Goal: Task Accomplishment & Management: Use online tool/utility

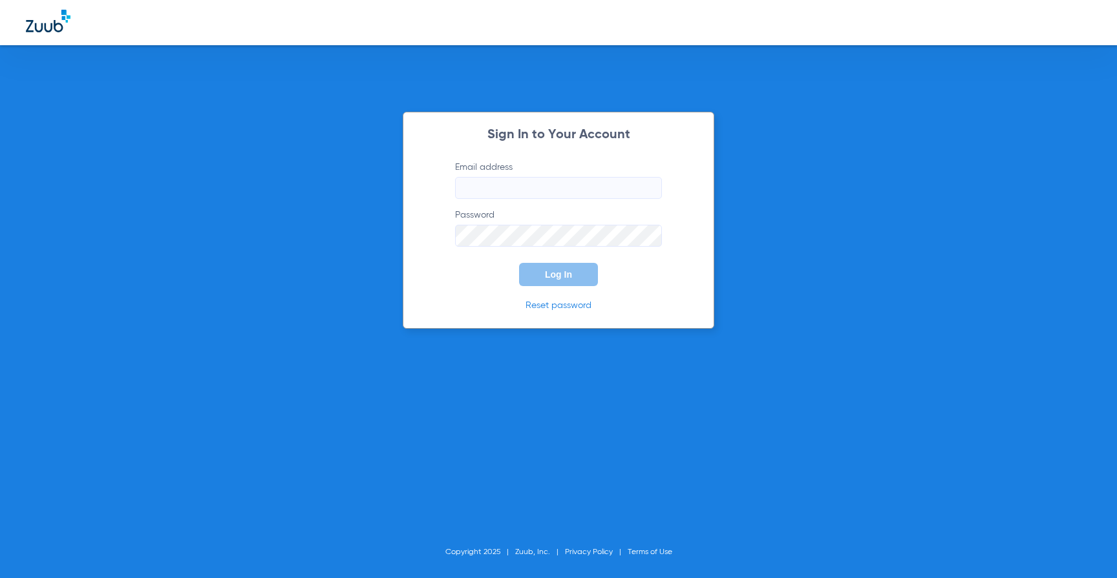
type input "[PERSON_NAME][EMAIL_ADDRESS][PERSON_NAME][DOMAIN_NAME]"
click at [556, 280] on button "Log In" at bounding box center [558, 274] width 79 height 23
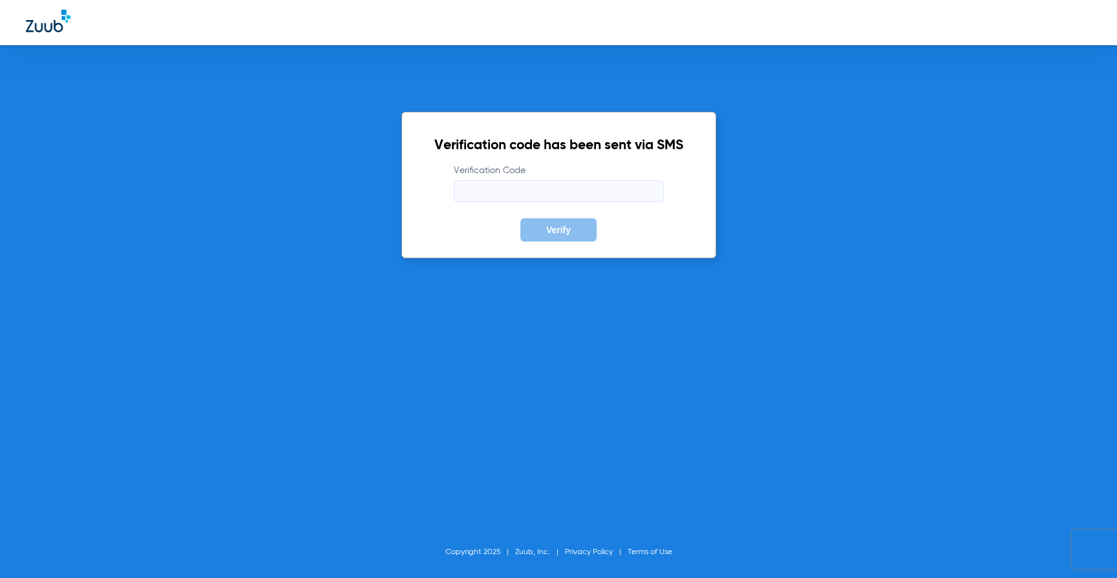
click at [540, 177] on label "Verification Code" at bounding box center [559, 183] width 210 height 38
click at [540, 180] on input "Verification Code" at bounding box center [559, 191] width 210 height 22
type input "573076"
click at [520, 218] on button "Verify" at bounding box center [558, 229] width 76 height 23
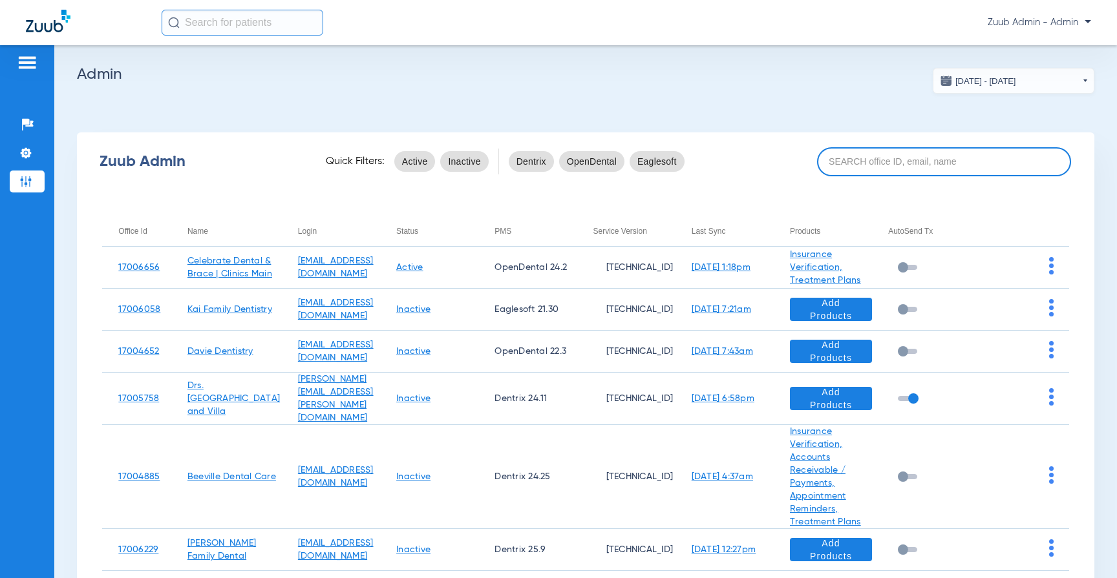
click at [896, 174] on input at bounding box center [944, 161] width 255 height 29
paste input "17006763"
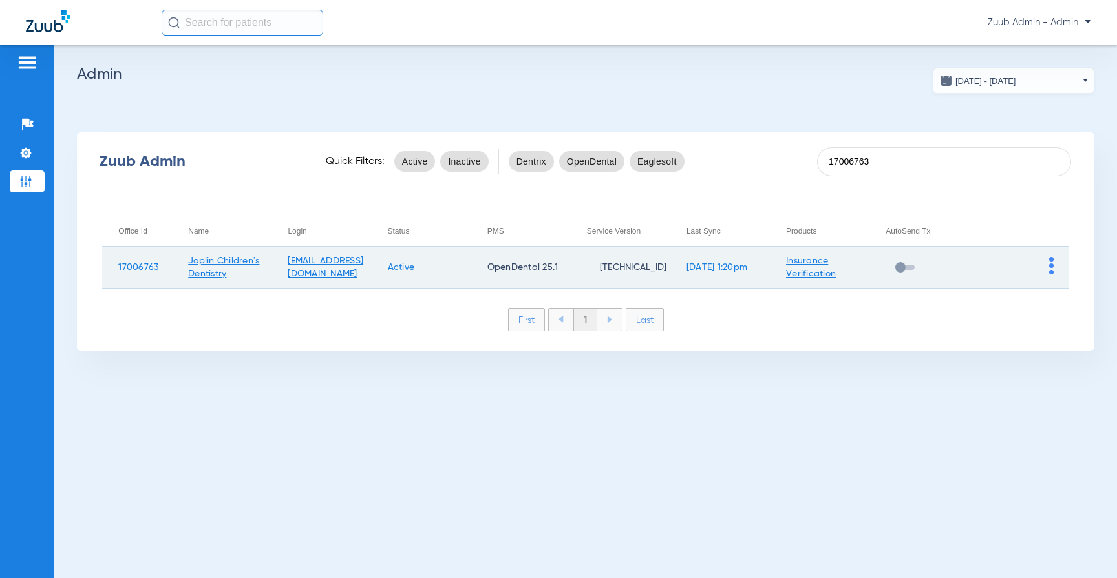
type input "17006763"
click at [1050, 268] on img at bounding box center [1051, 265] width 5 height 17
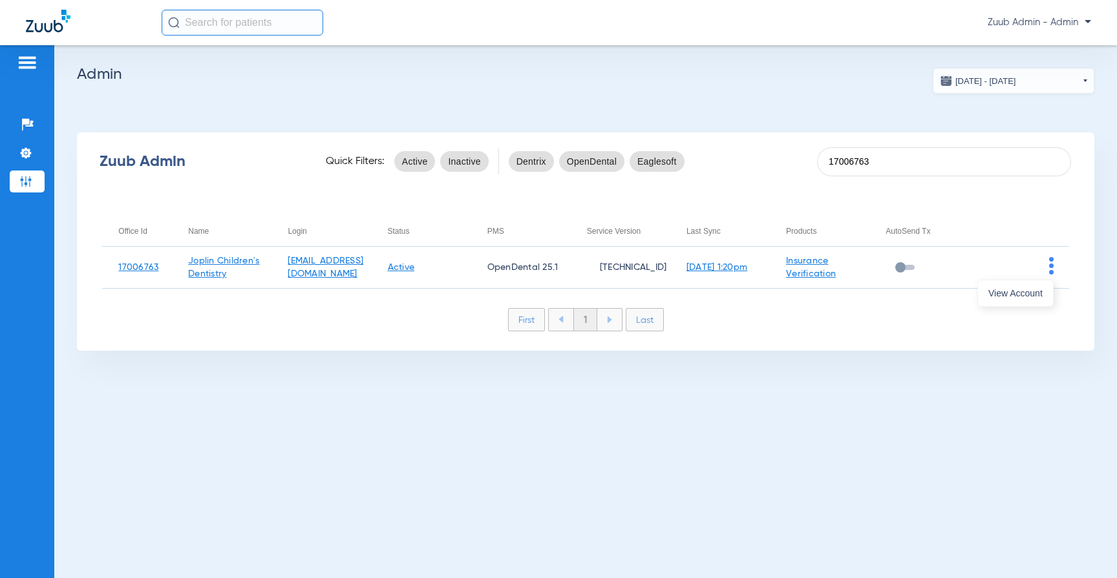
click at [1040, 275] on div at bounding box center [558, 289] width 1117 height 578
click at [1026, 295] on div "Zuub Admin Quick Filters: Active Inactive Dentrix OpenDental Eaglesoft 17006763…" at bounding box center [585, 241] width 1017 height 218
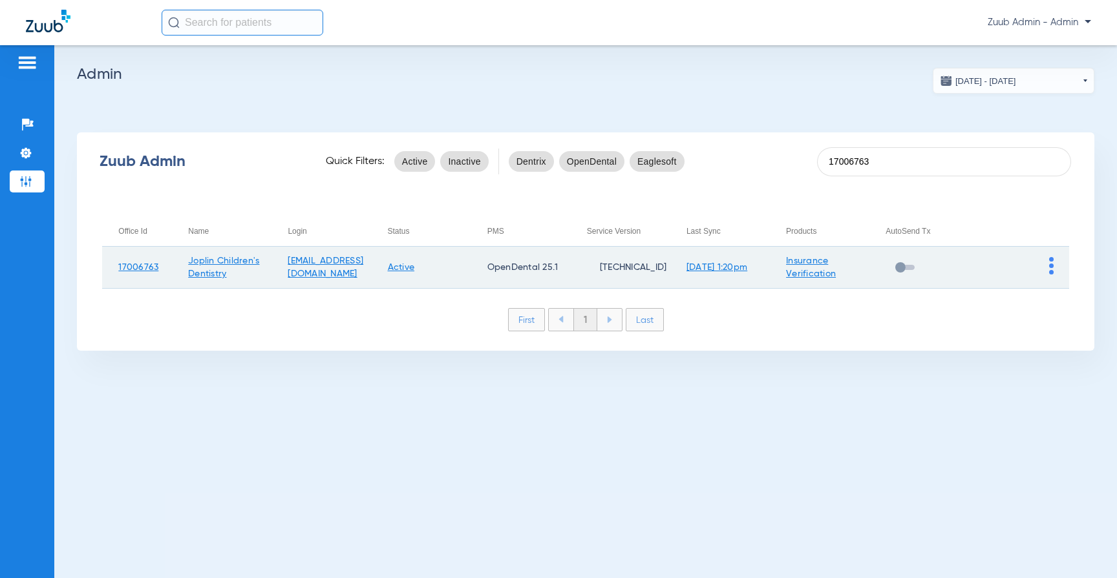
click at [1053, 270] on td at bounding box center [1019, 268] width 100 height 42
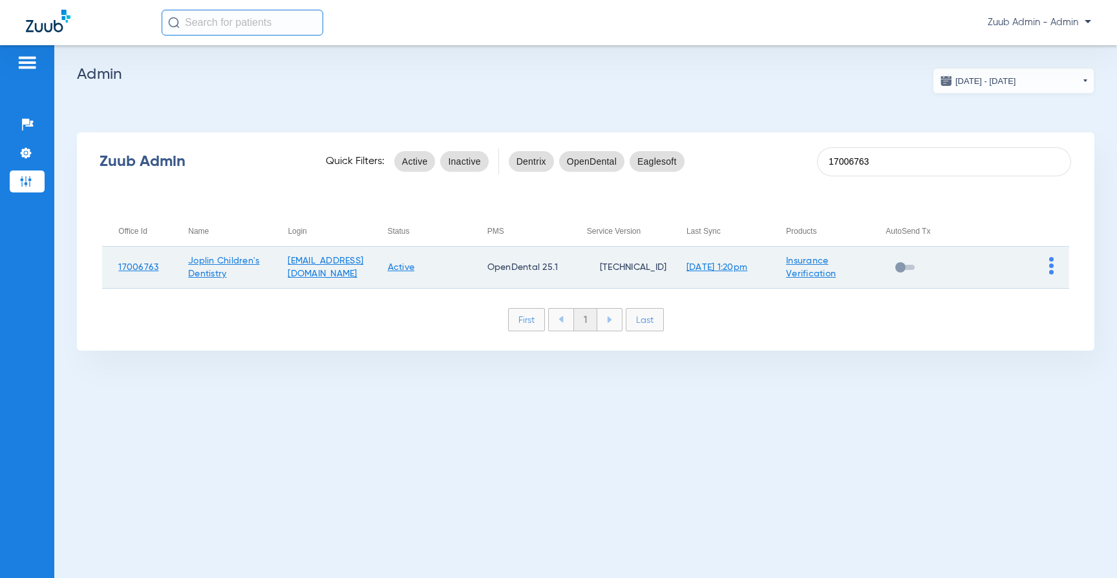
click at [1053, 270] on td at bounding box center [1019, 268] width 100 height 42
click at [1053, 267] on img at bounding box center [1051, 265] width 5 height 17
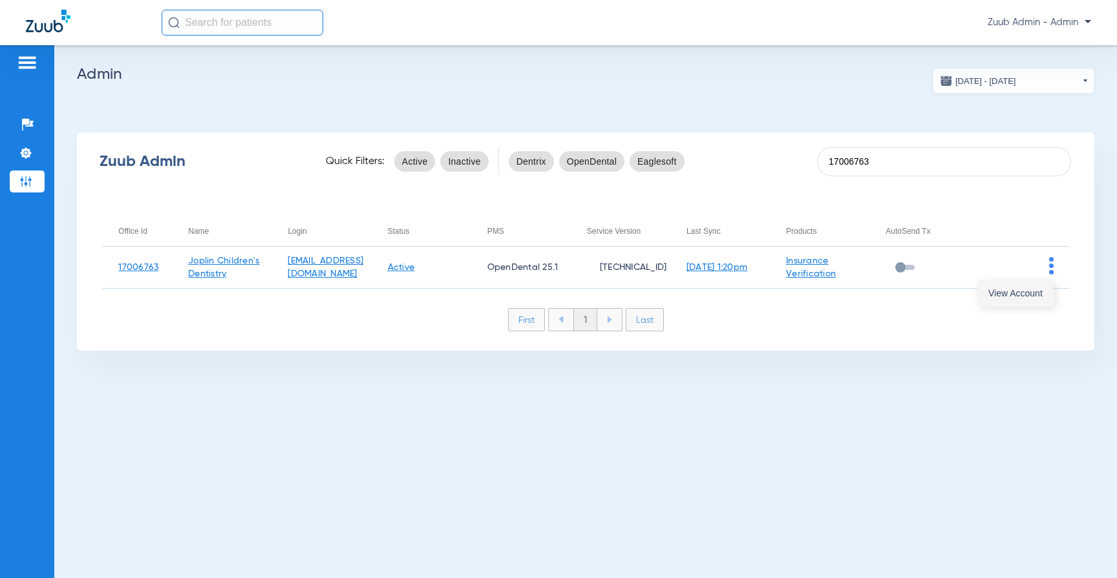
click at [1033, 297] on span "View Account" at bounding box center [1015, 293] width 54 height 9
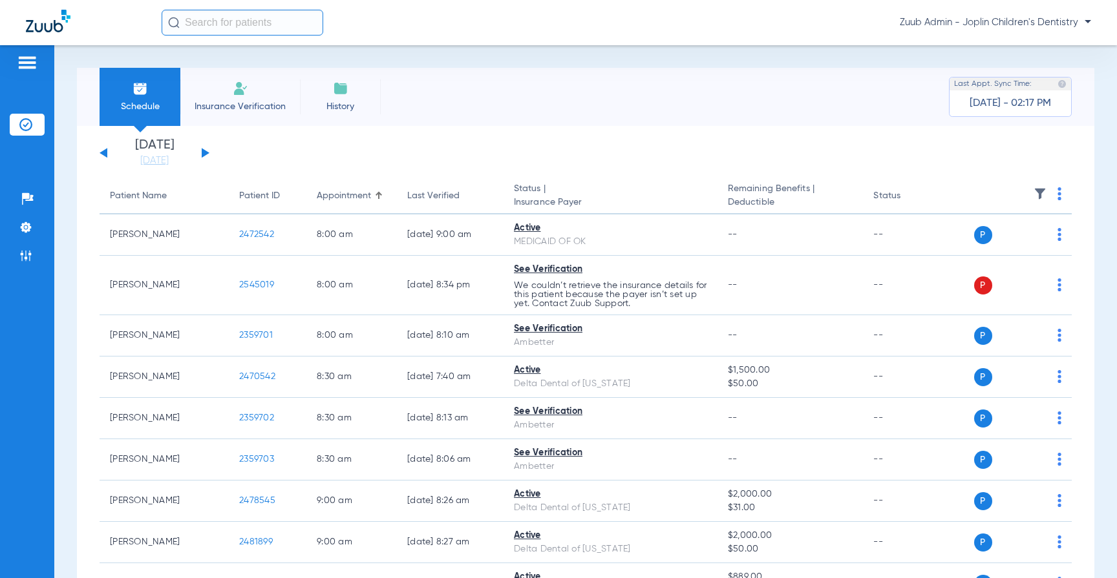
click at [252, 32] on input "text" at bounding box center [243, 23] width 162 height 26
paste input "2479303"
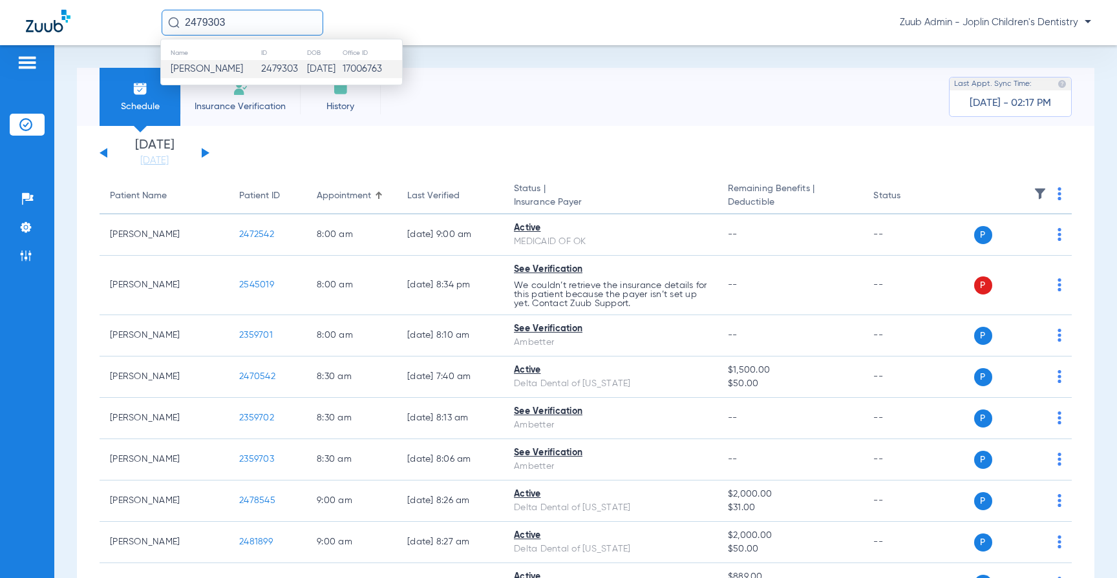
type input "2479303"
click at [209, 72] on span "[PERSON_NAME]" at bounding box center [207, 69] width 72 height 10
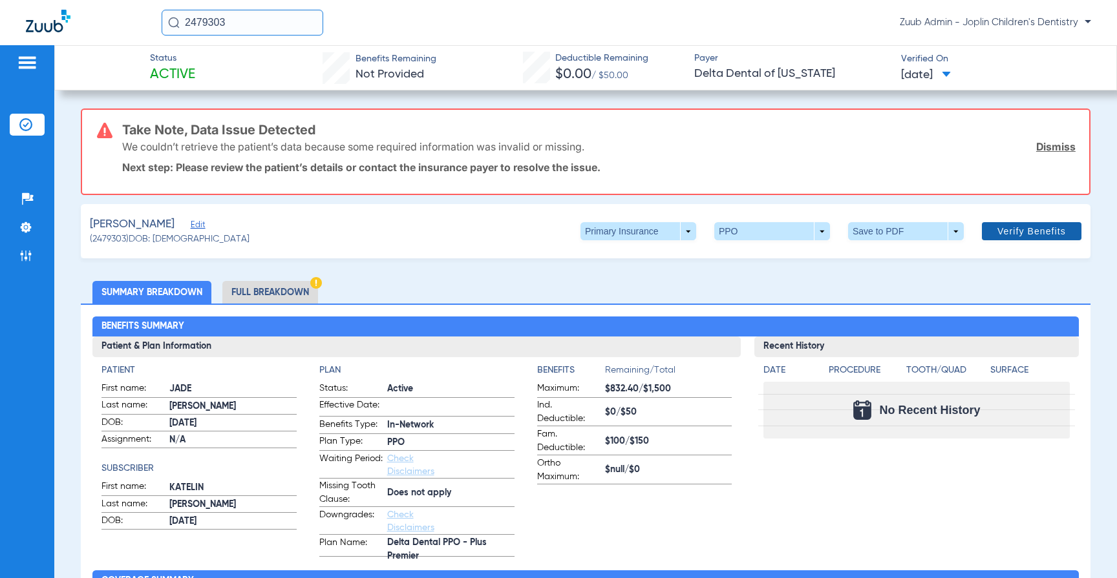
click at [1020, 235] on span "Verify Benefits" at bounding box center [1031, 231] width 68 height 10
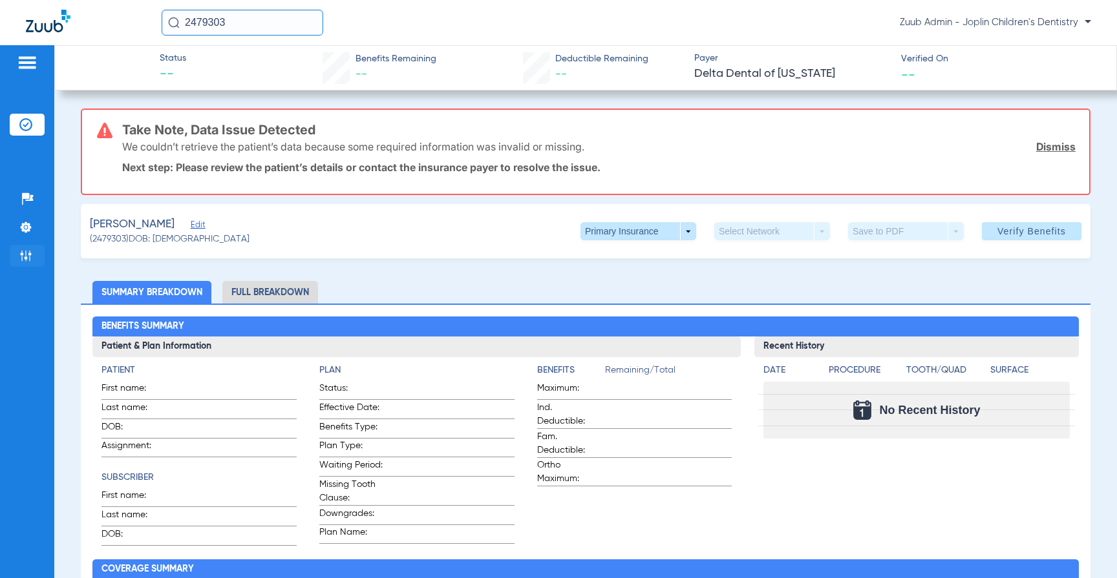
click at [33, 255] on li "Admin" at bounding box center [27, 256] width 35 height 22
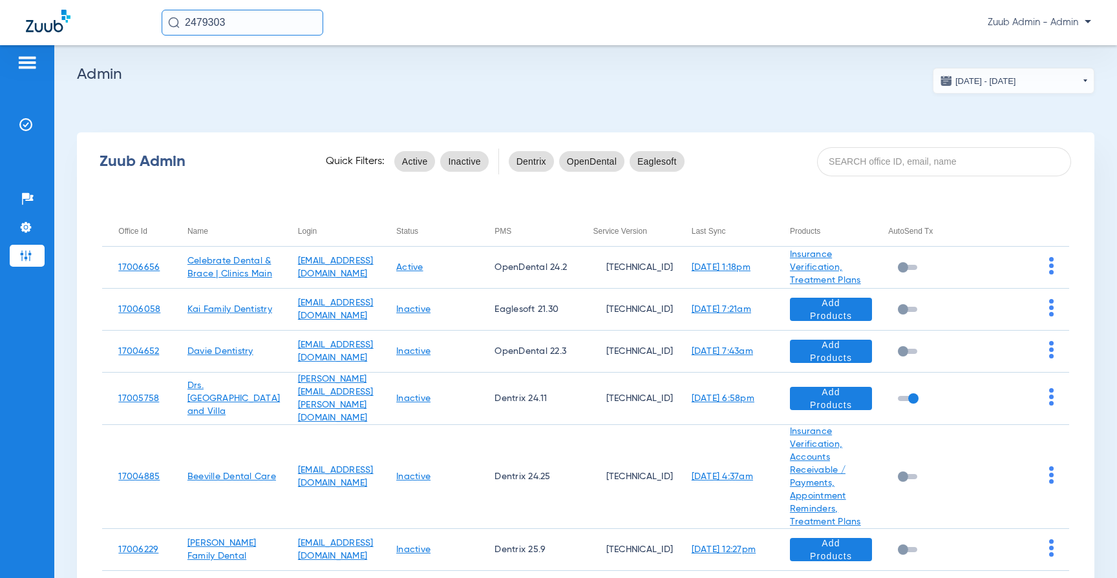
click at [881, 142] on div "Zuub Admin Quick Filters: Active Inactive Dentrix OpenDental Eaglesoft" at bounding box center [585, 162] width 1017 height 52
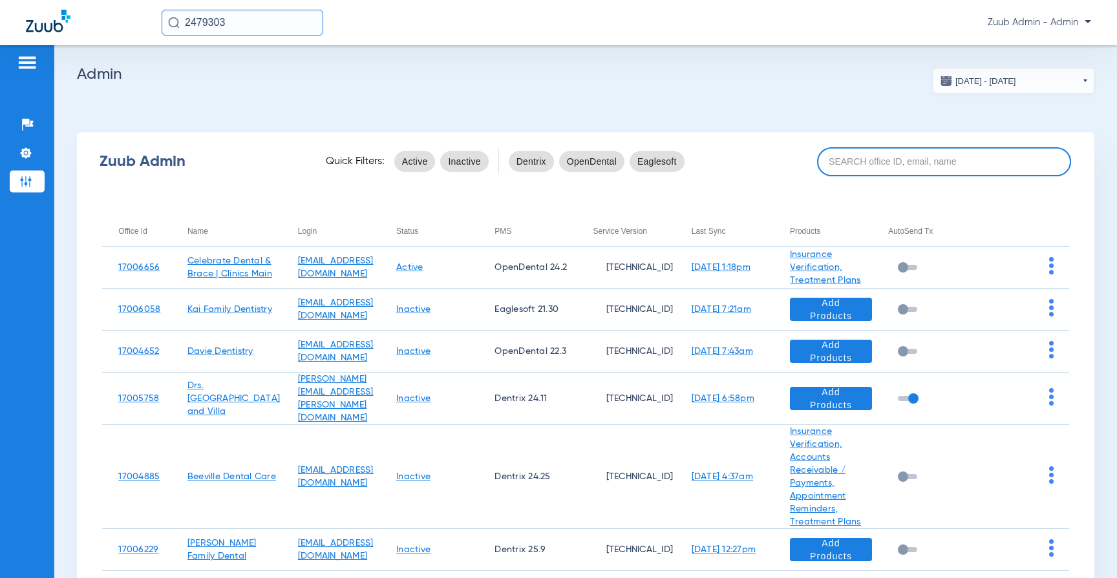
click at [881, 154] on input at bounding box center [944, 161] width 255 height 29
click at [863, 151] on input at bounding box center [944, 161] width 255 height 29
paste input "17004679"
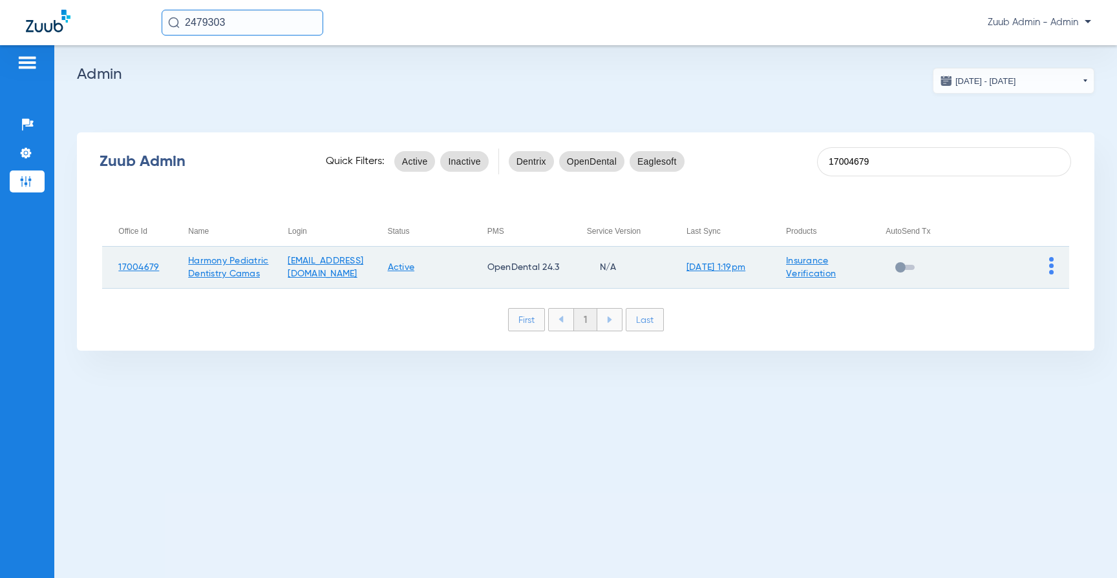
type input "17004679"
click at [1046, 264] on td at bounding box center [1019, 268] width 100 height 42
click at [1052, 277] on div at bounding box center [1051, 267] width 5 height 21
click at [1055, 260] on td at bounding box center [1019, 268] width 100 height 42
click at [1052, 263] on img at bounding box center [1051, 265] width 5 height 17
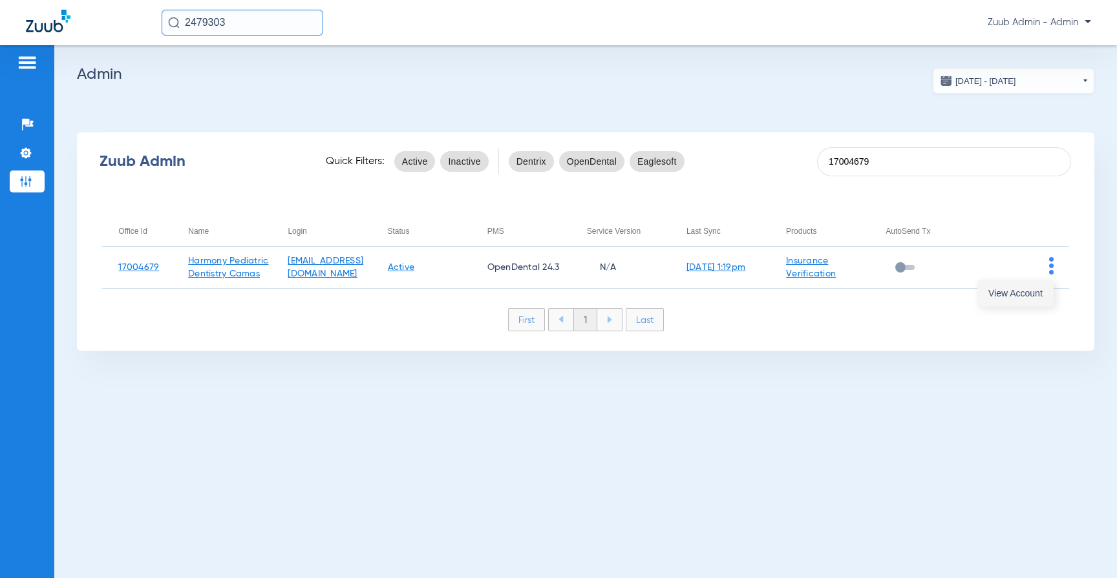
click at [1043, 295] on button "View Account" at bounding box center [1015, 293] width 75 height 26
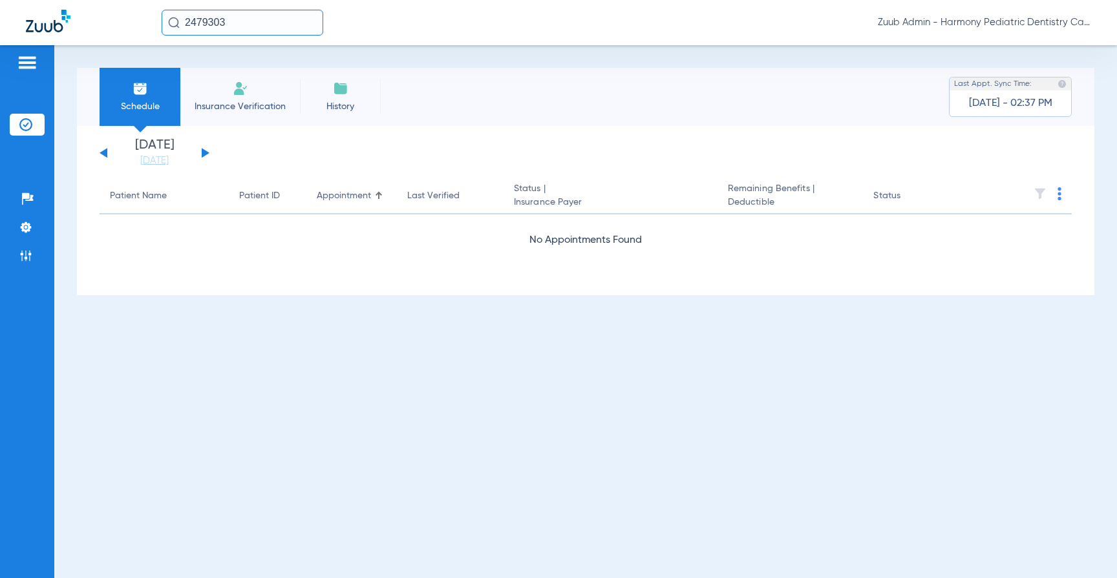
click at [206, 27] on input "2479303" at bounding box center [243, 23] width 162 height 26
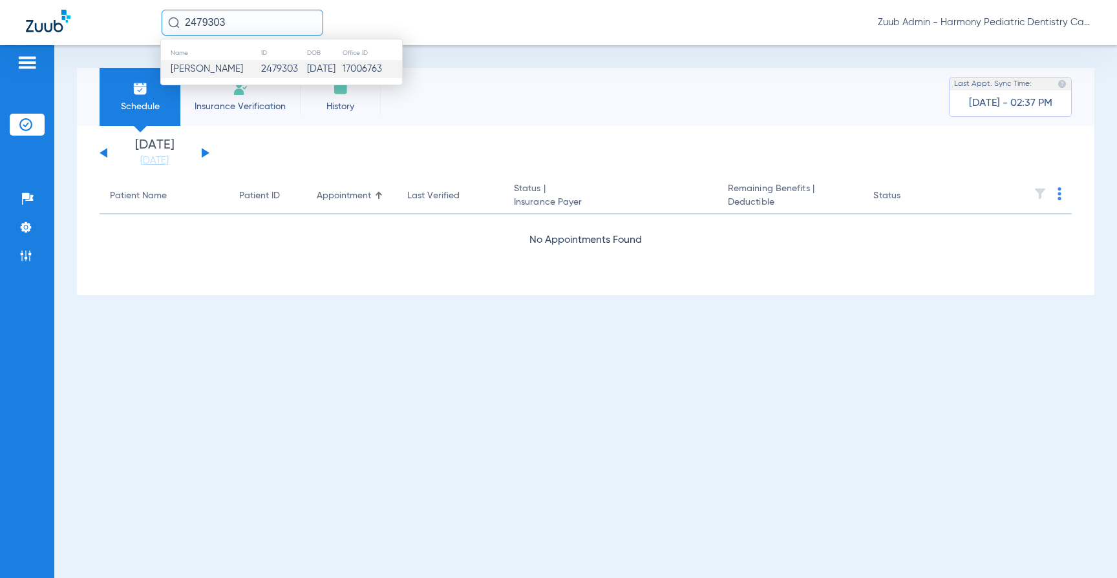
click at [206, 27] on input "2479303" at bounding box center [243, 23] width 162 height 26
paste input "text"
click at [205, 36] on div "2479303 No search results Zuub Admin - Harmony Pediatric Dentistry Camas" at bounding box center [558, 22] width 1117 height 45
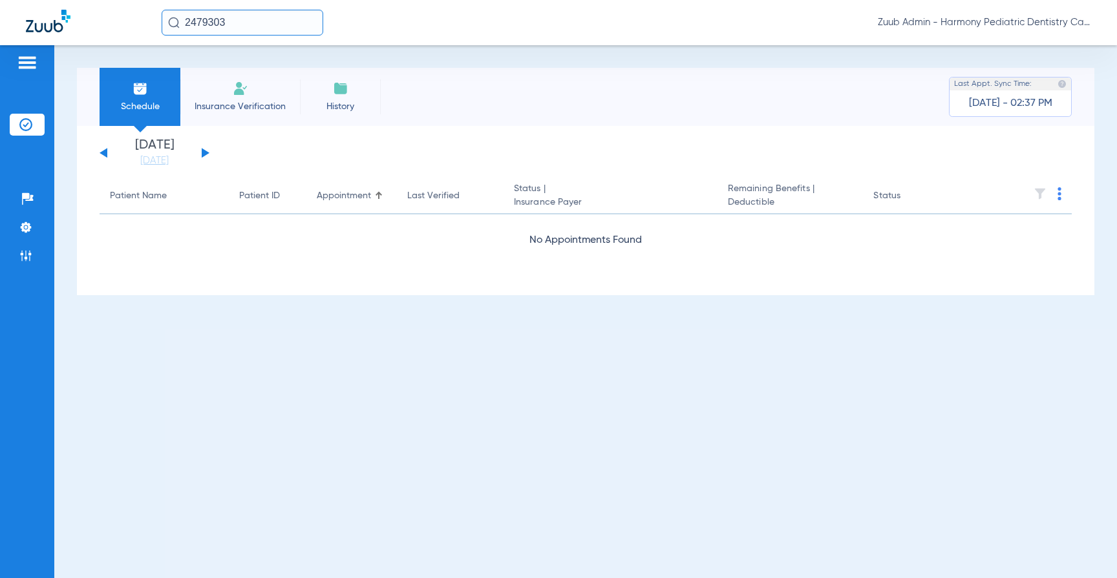
click at [211, 21] on input "2479303" at bounding box center [243, 23] width 162 height 26
paste input "4"
type input "2479304"
click at [23, 253] on img at bounding box center [25, 255] width 13 height 13
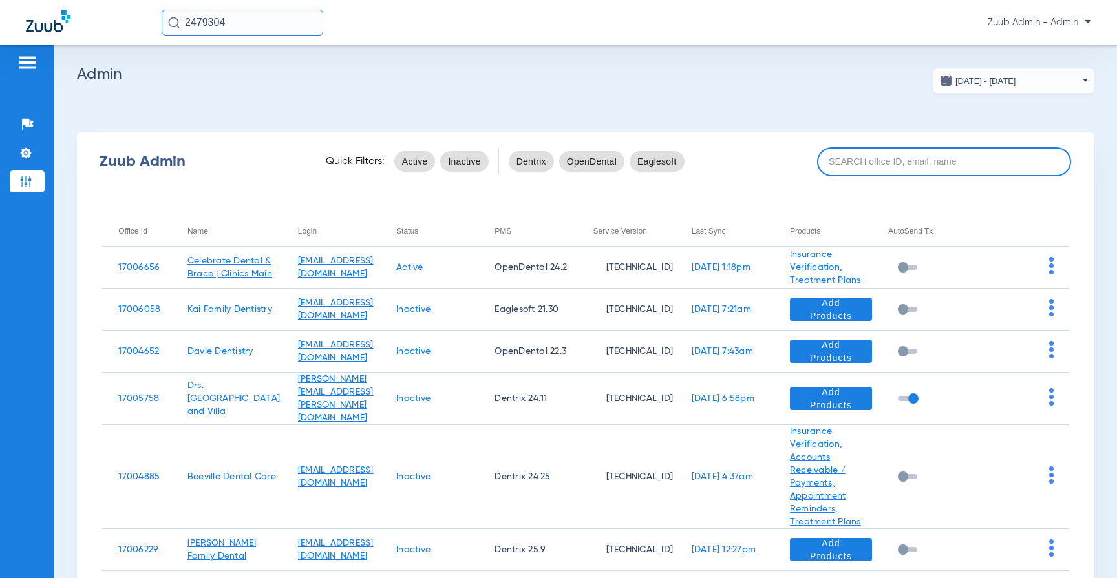
click at [831, 166] on input at bounding box center [944, 161] width 255 height 29
paste input "17004679"
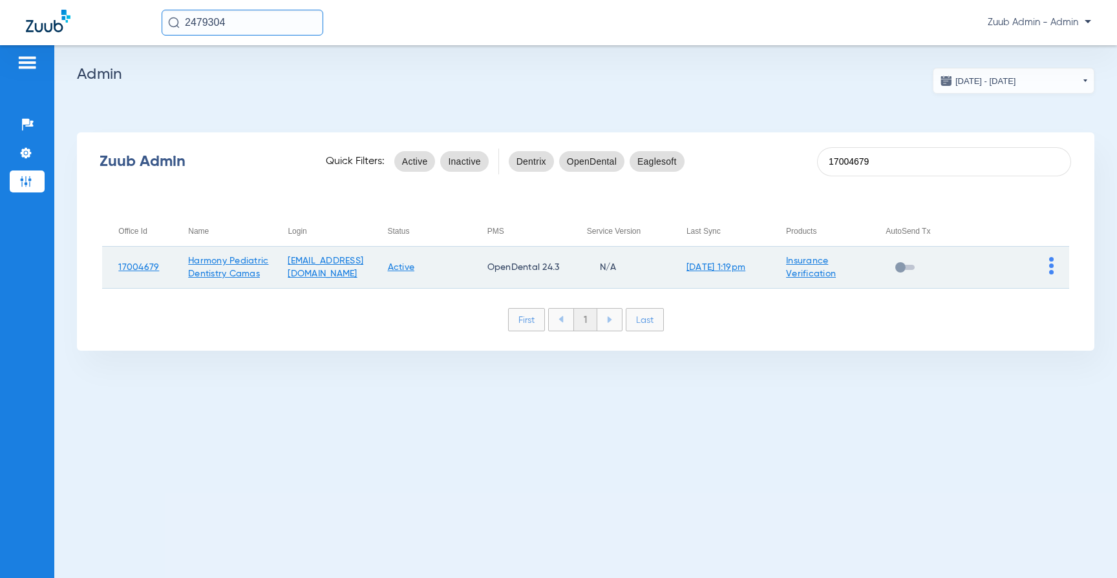
type input "17004679"
click at [1049, 271] on img at bounding box center [1051, 265] width 5 height 17
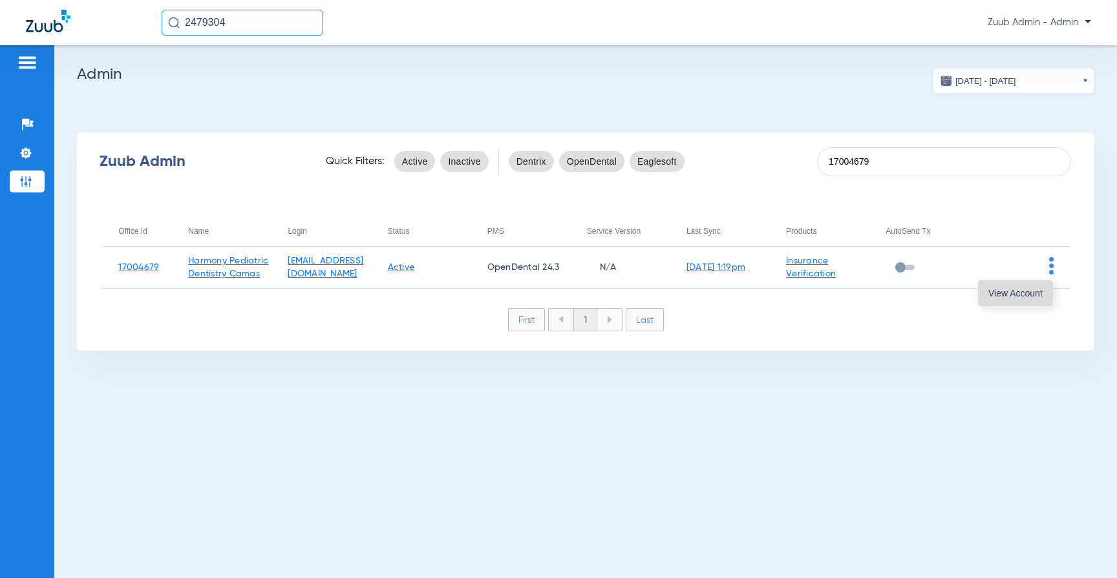
click at [1041, 292] on span "View Account" at bounding box center [1015, 293] width 54 height 9
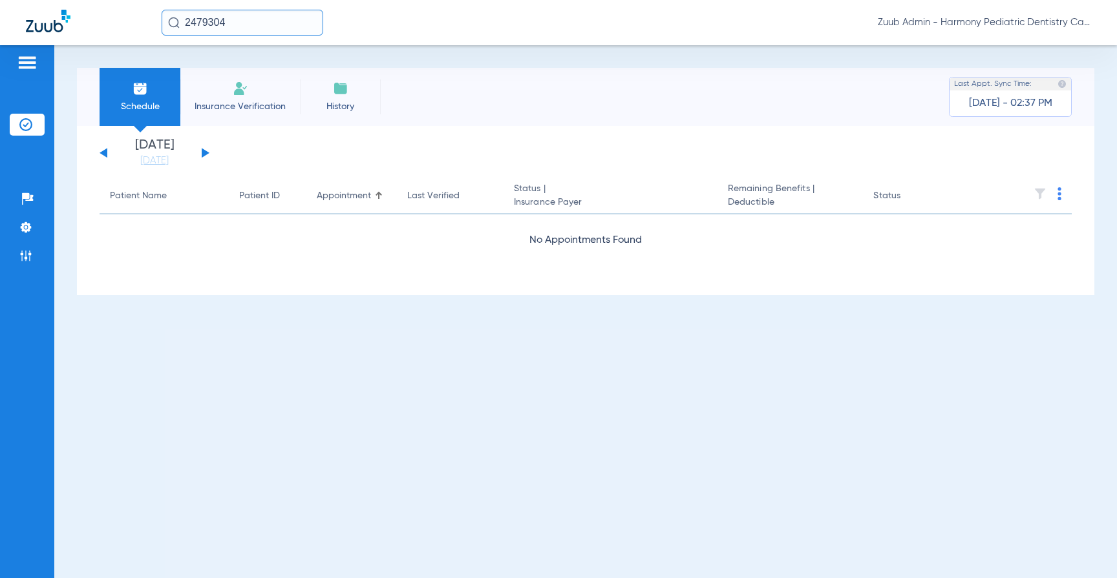
click at [275, 23] on input "2479304" at bounding box center [243, 23] width 162 height 26
paste input "23517249"
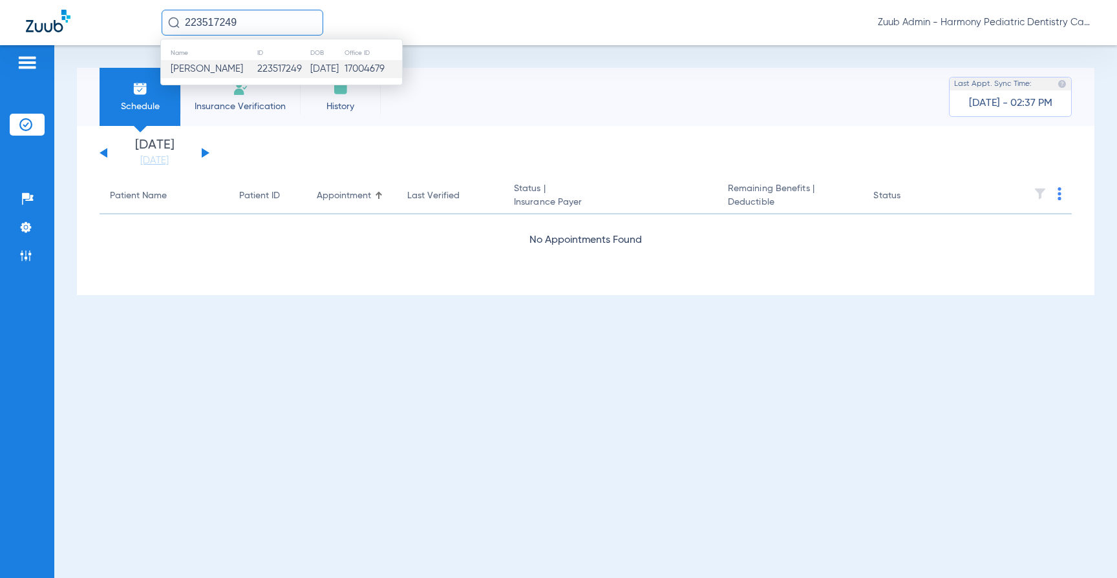
click at [267, 68] on td "223517249" at bounding box center [283, 69] width 53 height 18
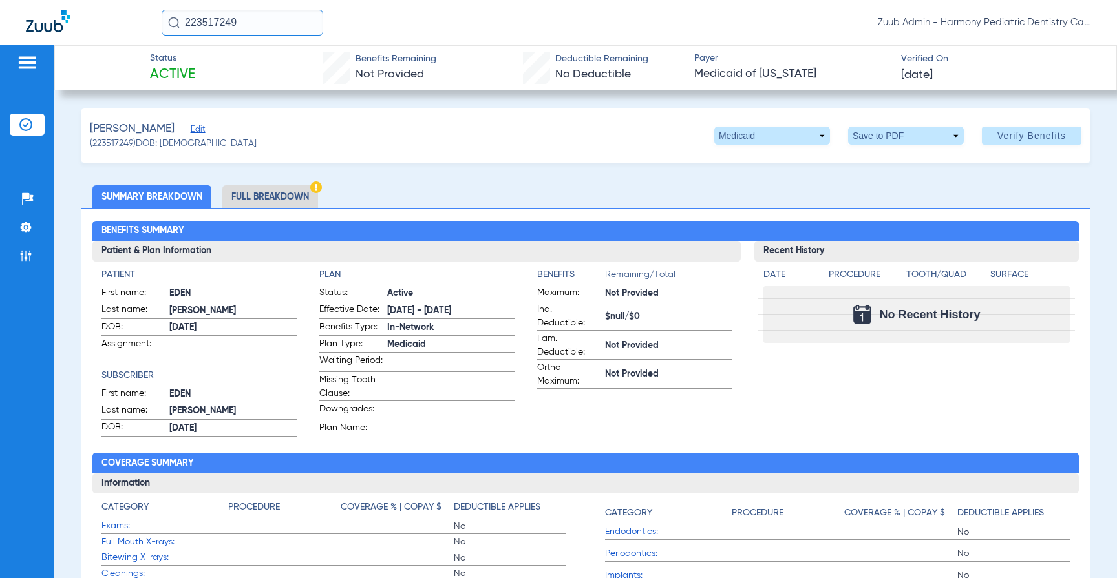
click at [269, 17] on input "223517249" at bounding box center [243, 23] width 162 height 26
click at [416, 161] on div "[PERSON_NAME] Edit (223517249) DOB: [DEMOGRAPHIC_DATA] Medicaid arrow_drop_down…" at bounding box center [585, 136] width 1009 height 54
click at [260, 28] on input "223517249" at bounding box center [243, 23] width 162 height 26
click at [240, 15] on input "223517249" at bounding box center [243, 23] width 162 height 26
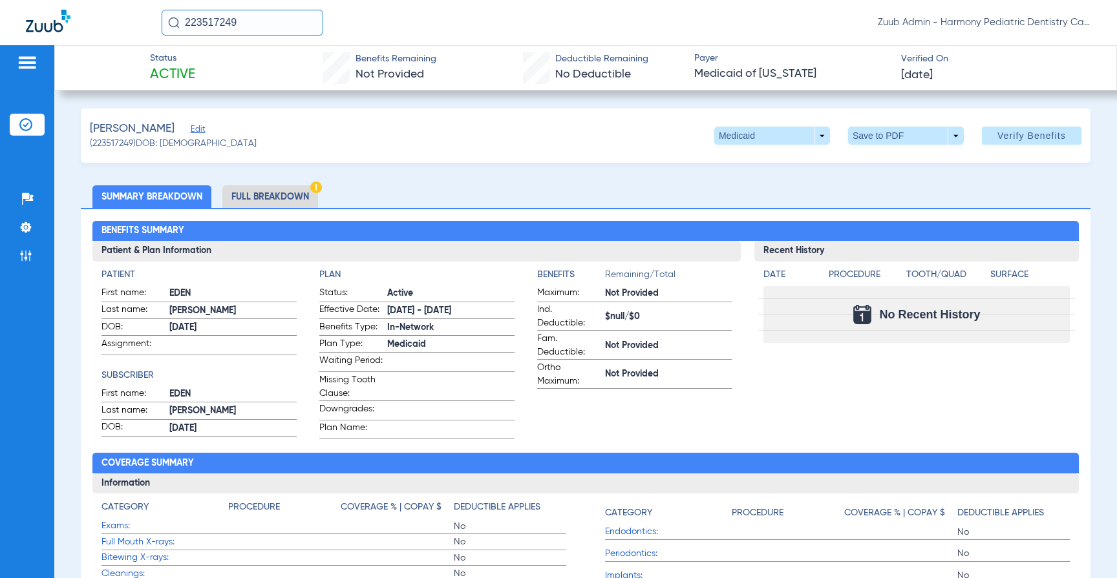
click at [240, 15] on input "223517249" at bounding box center [243, 23] width 162 height 26
click at [31, 257] on img at bounding box center [25, 255] width 13 height 13
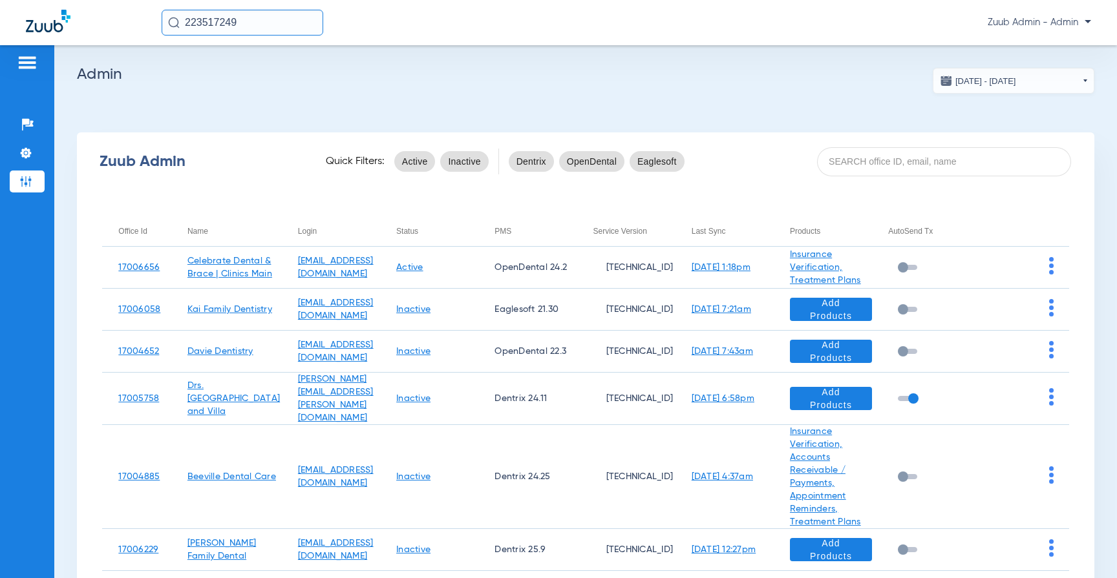
click at [271, 25] on input "223517249" at bounding box center [243, 23] width 162 height 26
paste input "223517249"
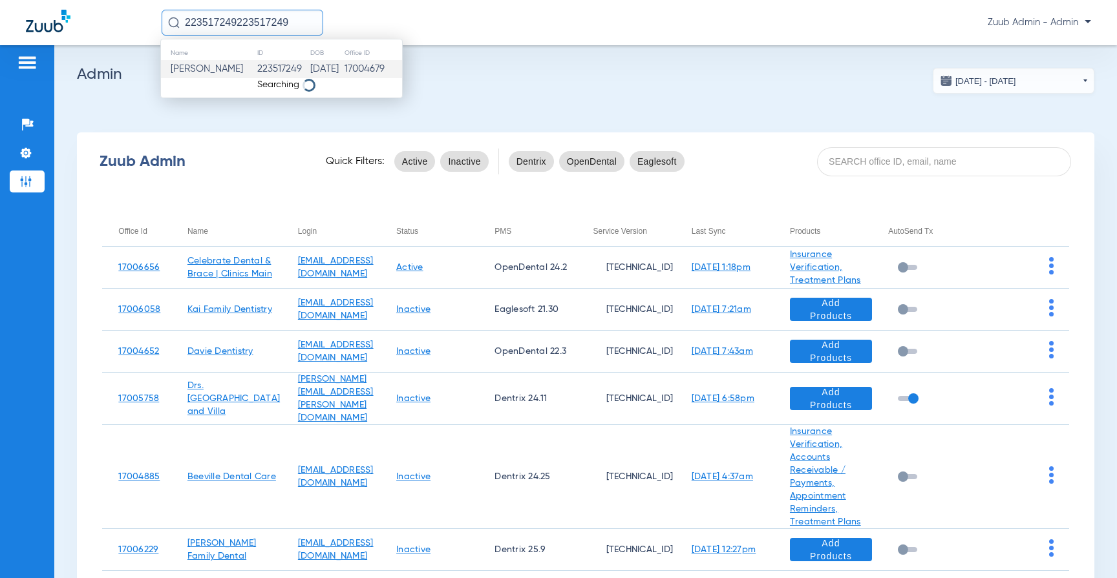
paste input "text"
type input "223517249"
click at [896, 147] on input at bounding box center [944, 161] width 255 height 29
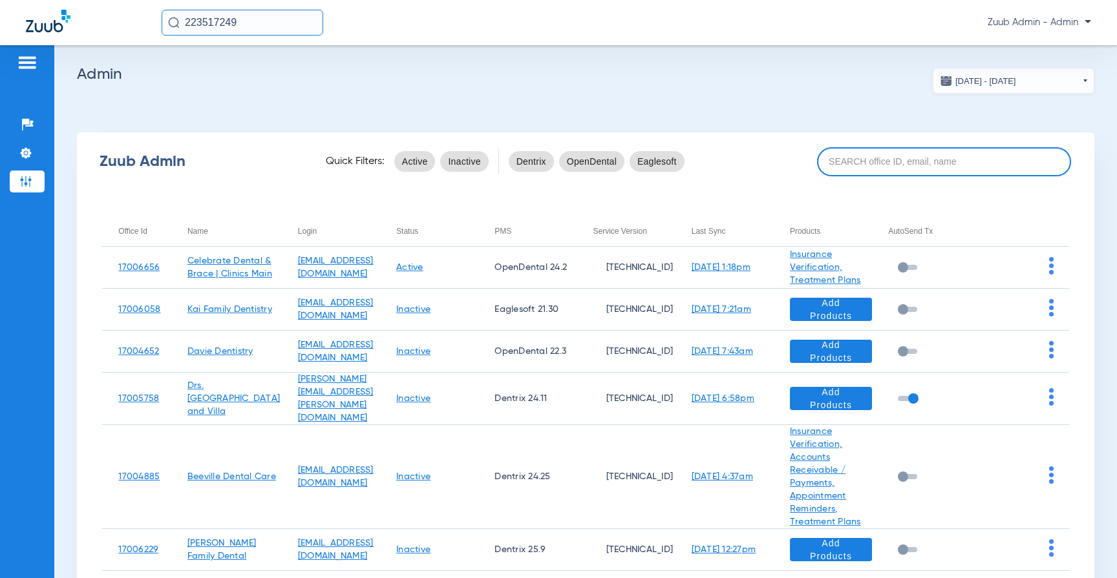
paste input "17006763"
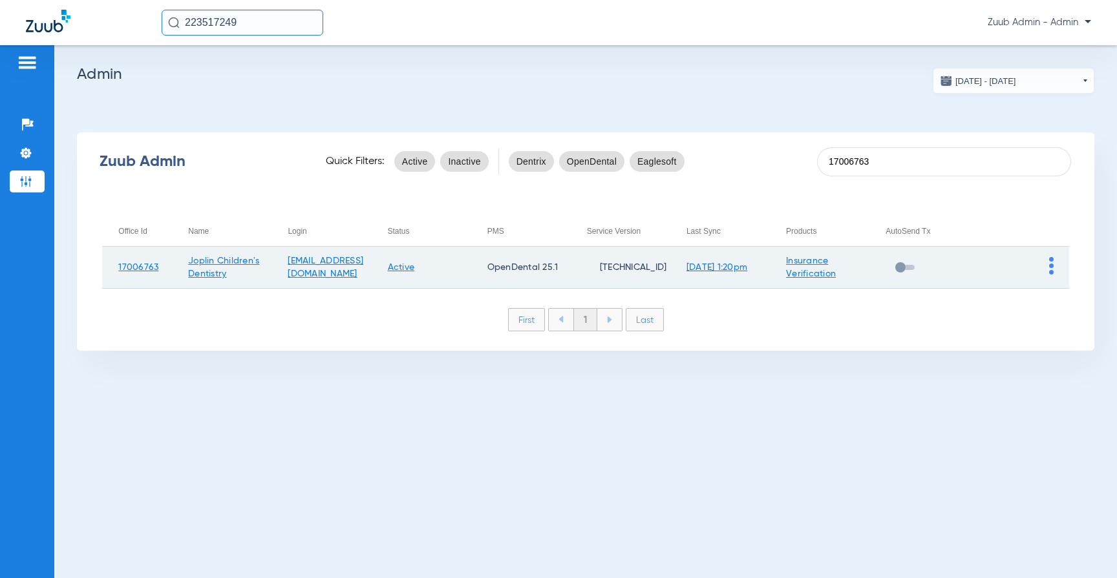
type input "17006763"
click at [1051, 266] on img at bounding box center [1051, 265] width 5 height 17
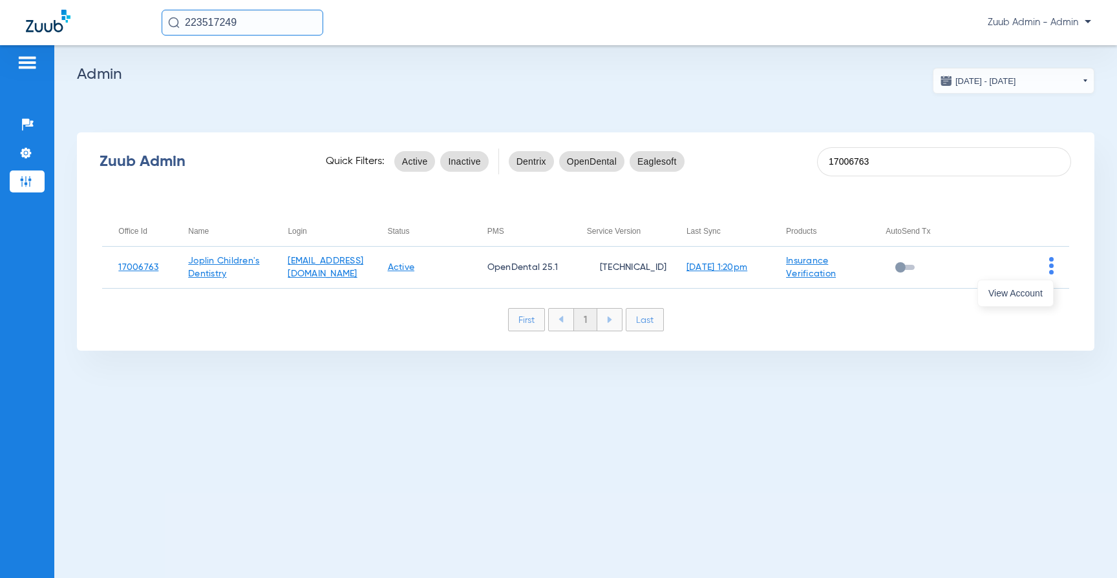
click at [1046, 274] on div at bounding box center [558, 289] width 1117 height 578
click at [1033, 293] on div "Zuub Admin Quick Filters: Active Inactive Dentrix OpenDental Eaglesoft 17006763…" at bounding box center [585, 241] width 1017 height 218
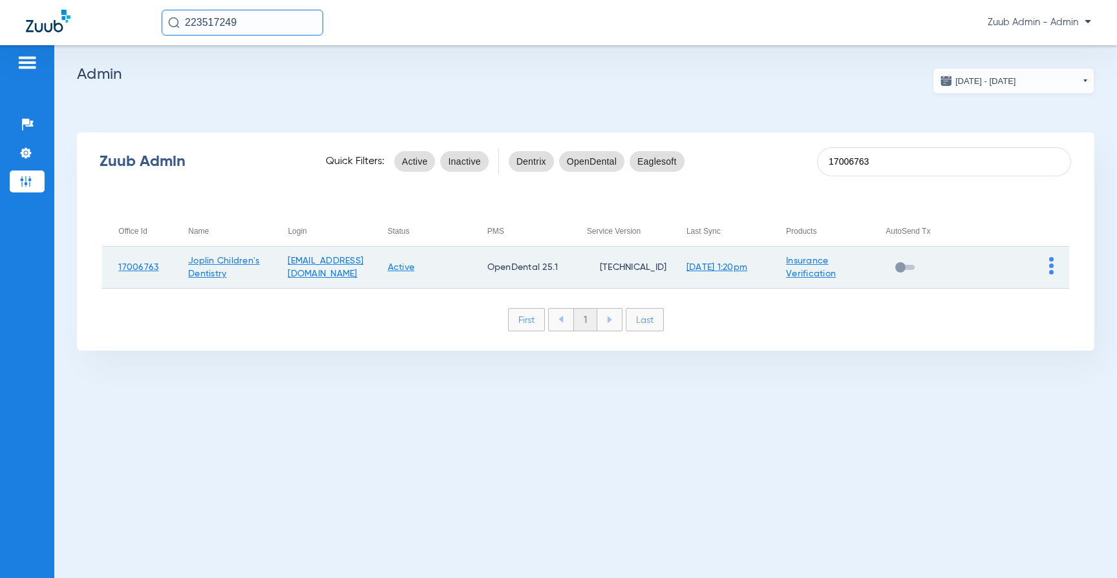
click at [1051, 277] on div at bounding box center [1051, 267] width 5 height 21
click at [1051, 267] on img at bounding box center [1051, 265] width 5 height 17
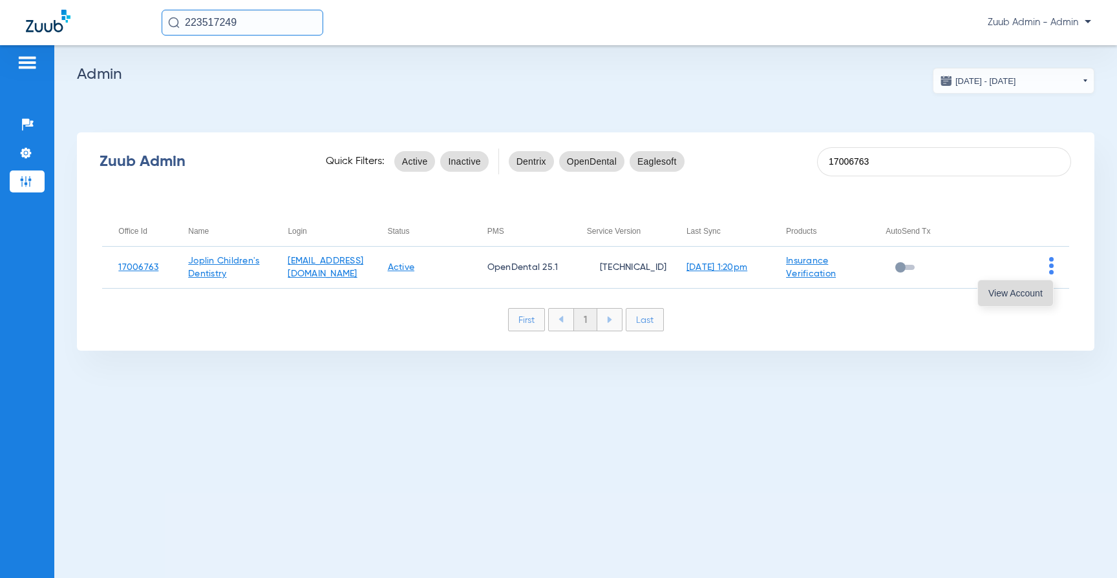
click at [1038, 289] on span "View Account" at bounding box center [1015, 293] width 54 height 9
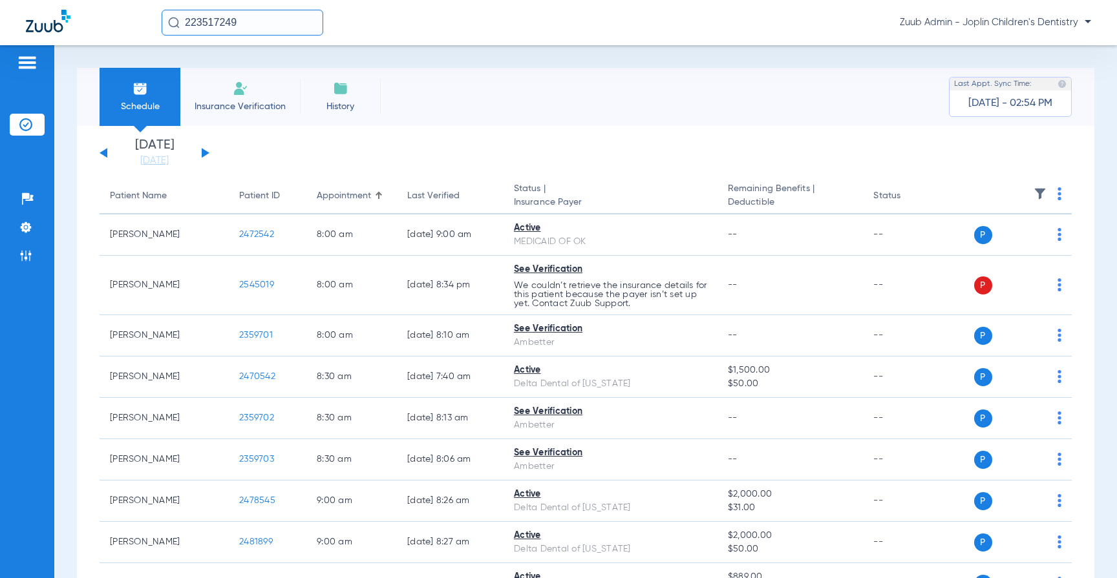
click at [209, 27] on input "223517249" at bounding box center [243, 23] width 162 height 26
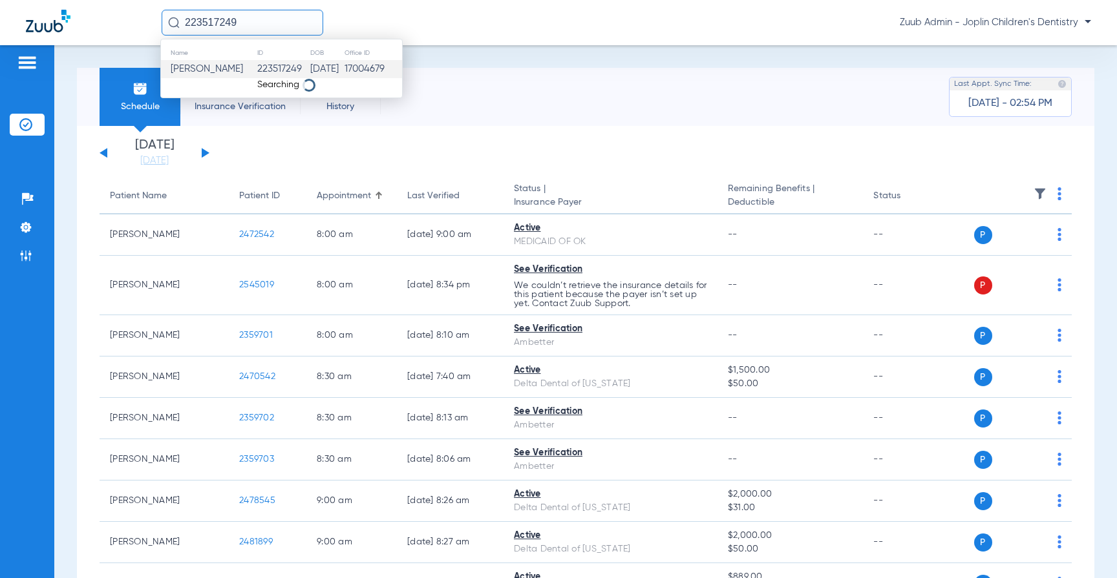
paste input "479303"
type input "2479303"
click at [325, 70] on td "[DATE]" at bounding box center [324, 69] width 36 height 18
